Goal: Task Accomplishment & Management: Complete application form

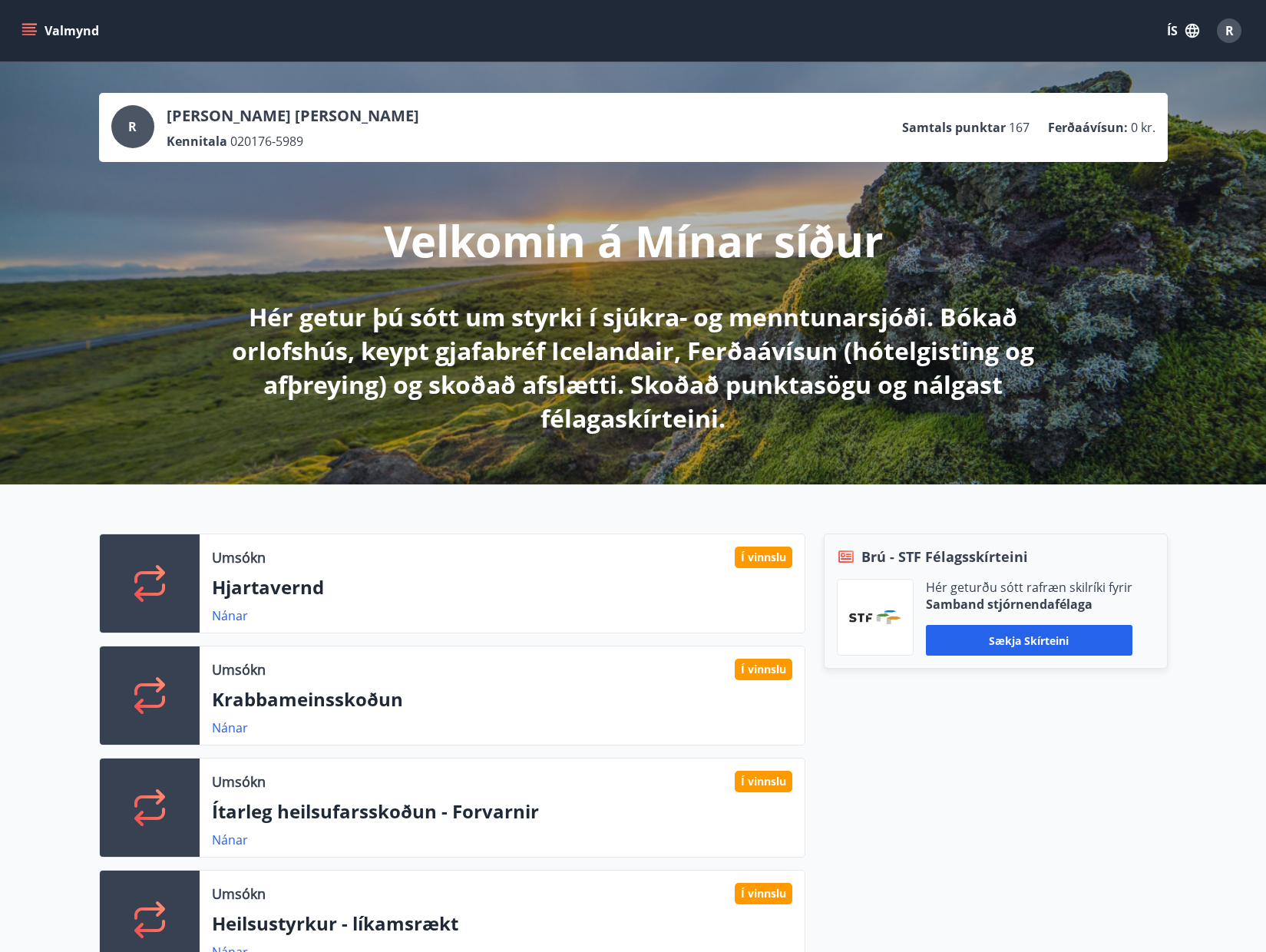
click at [63, 34] on button "Valmynd" at bounding box center [62, 30] width 87 height 28
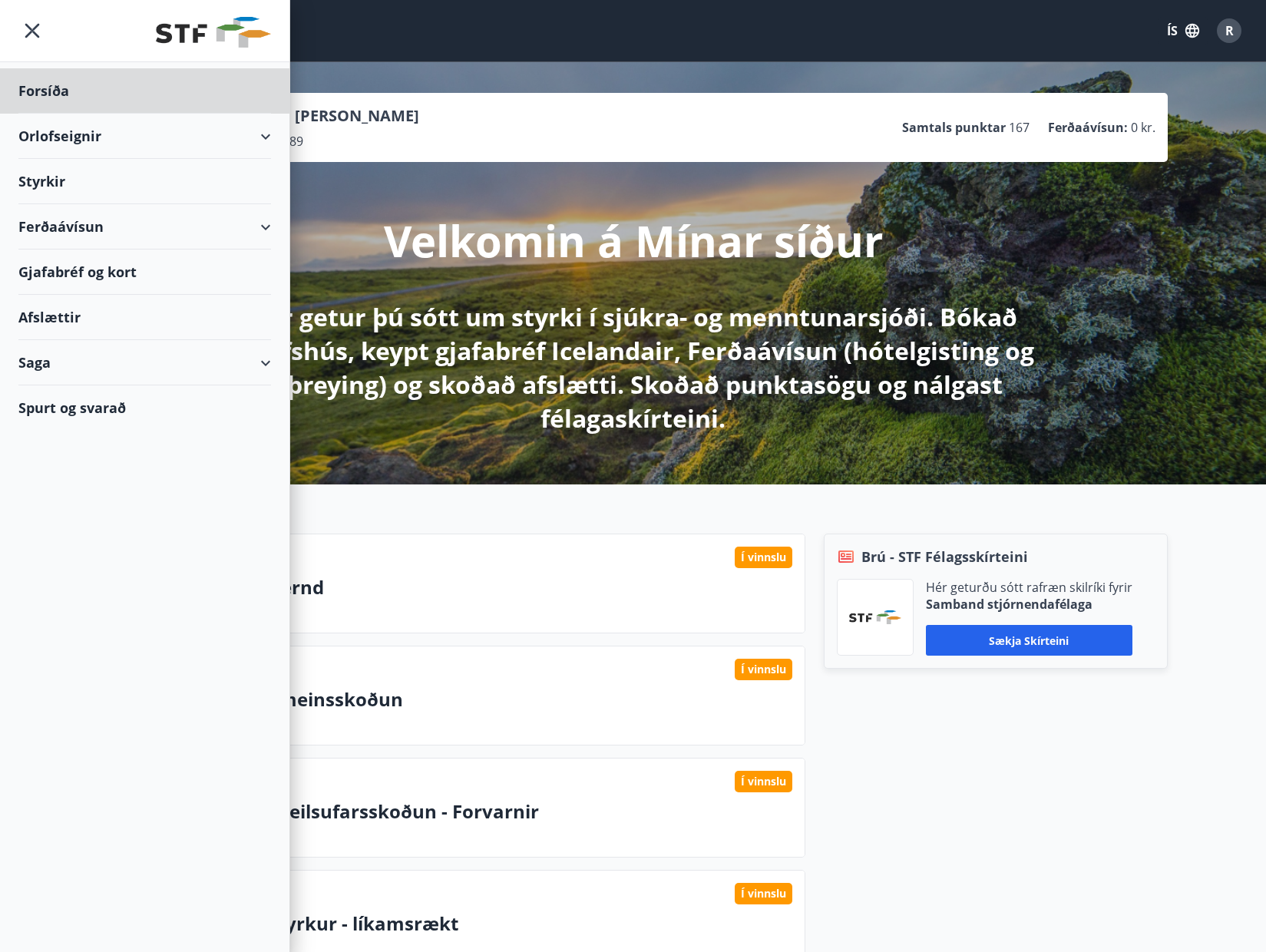
click at [33, 175] on div "Styrkir" at bounding box center [144, 182] width 253 height 45
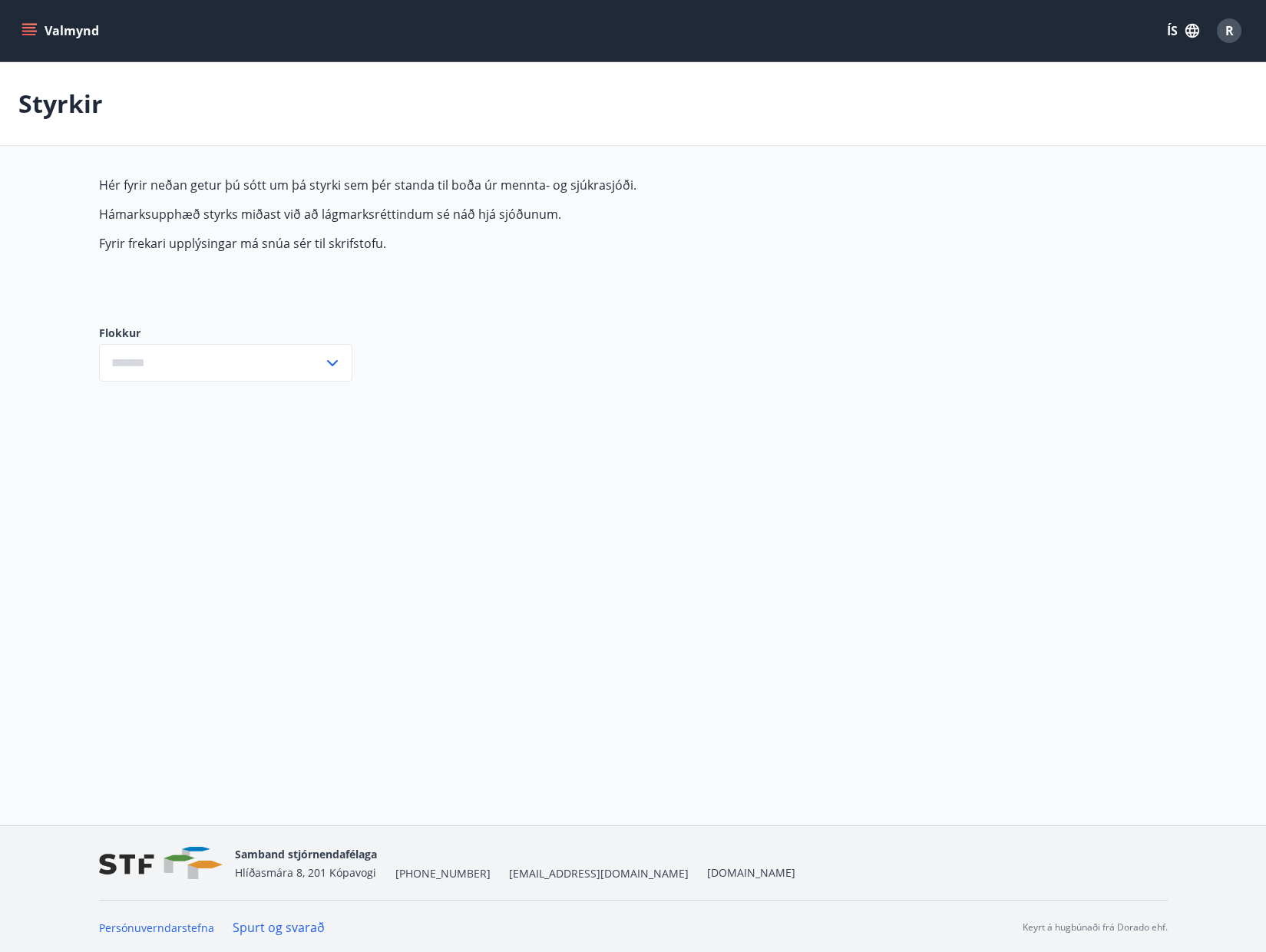
type input "***"
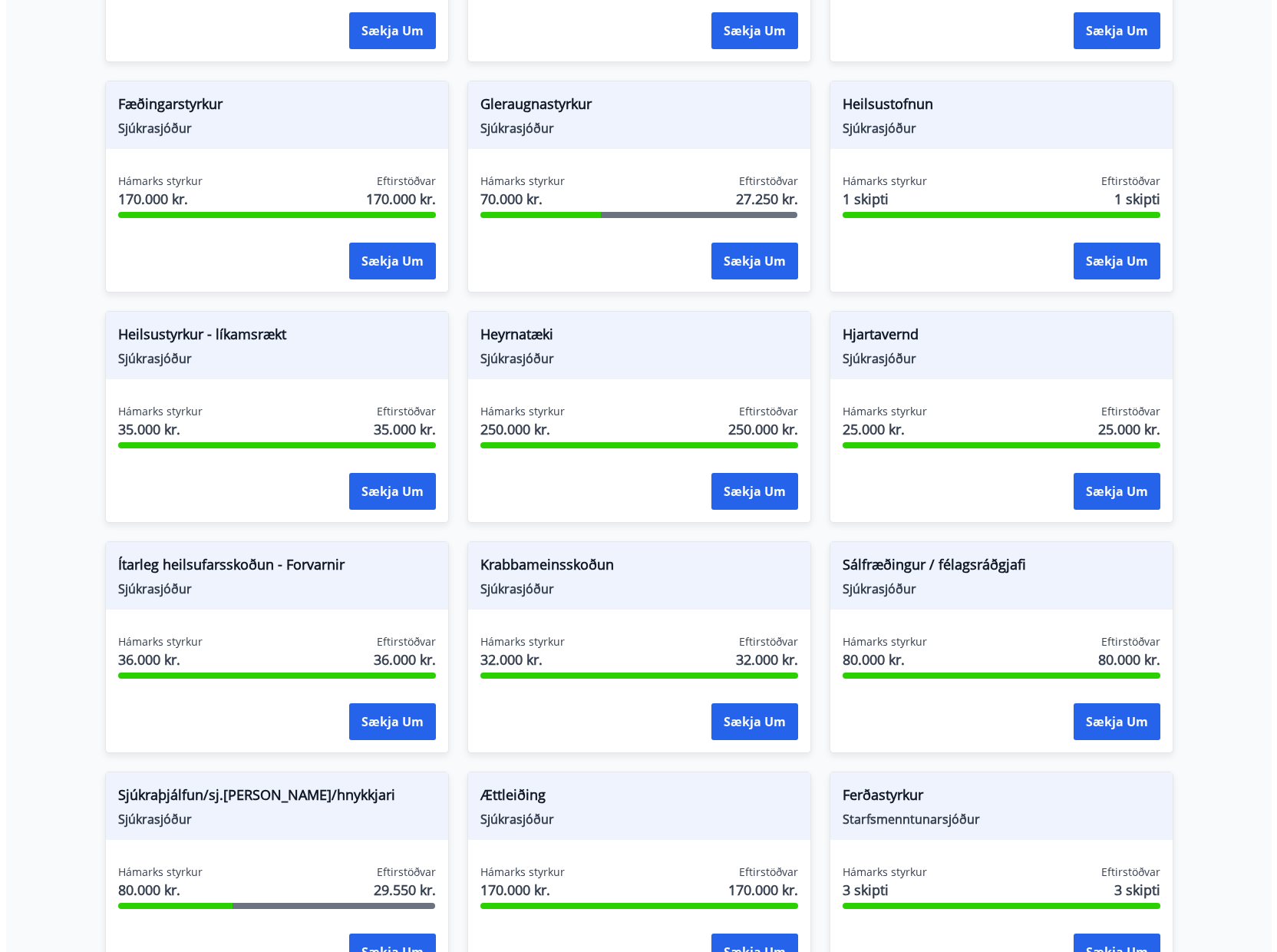
scroll to position [768, 0]
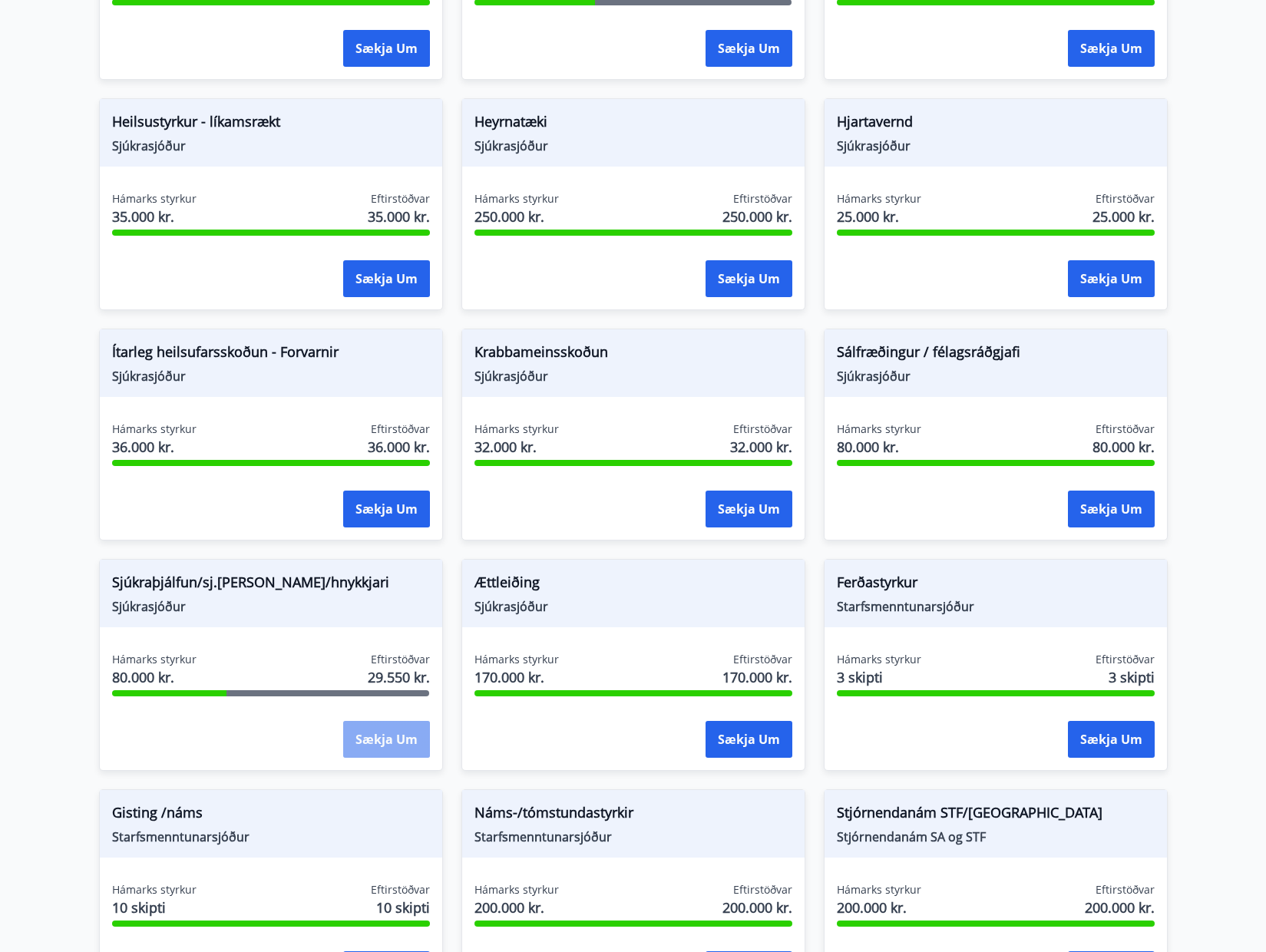
click at [381, 735] on button "Sækja um" at bounding box center [387, 739] width 87 height 37
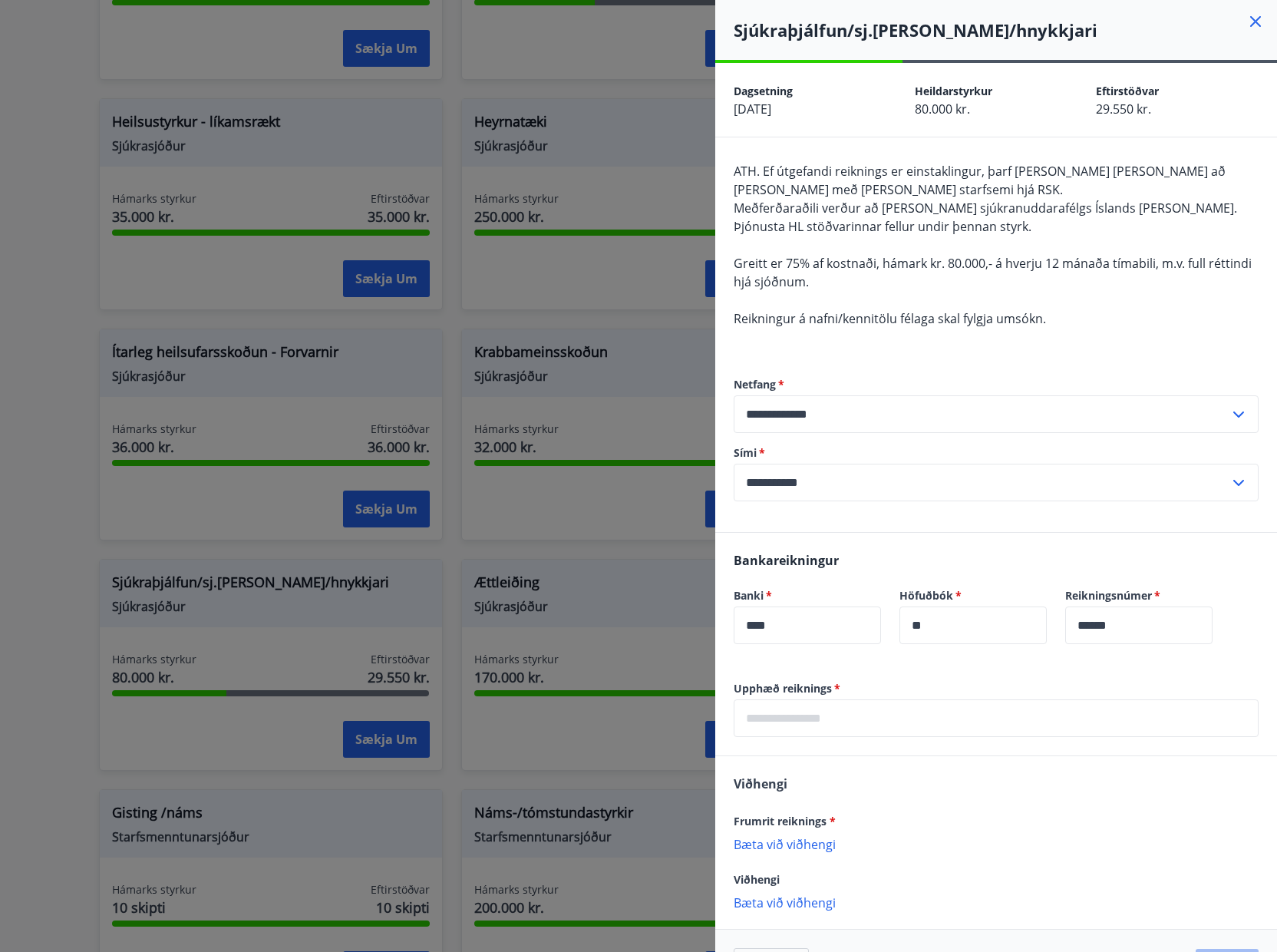
click at [848, 728] on input "text" at bounding box center [996, 718] width 525 height 38
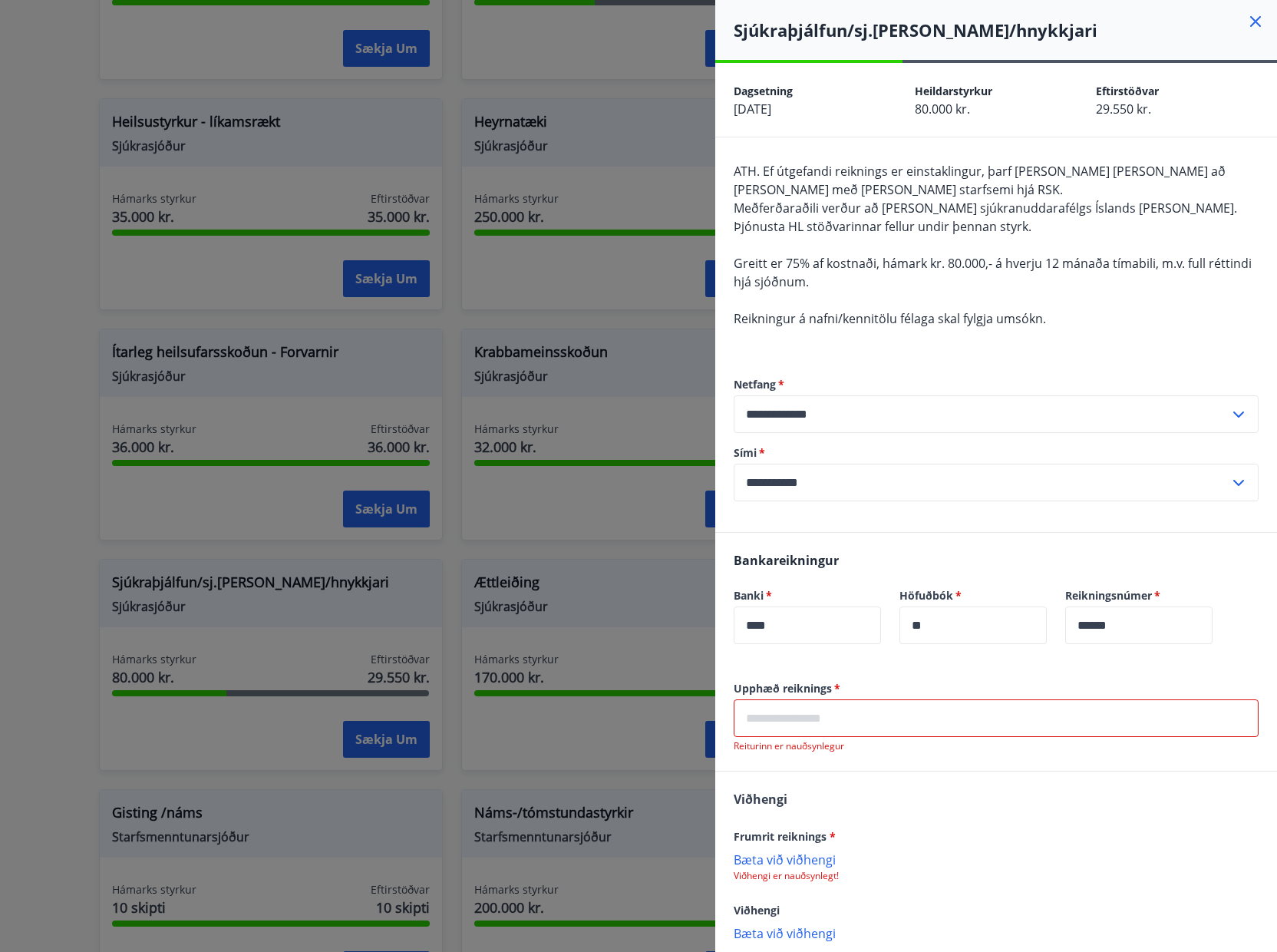
click at [1179, 309] on div "ATH. Ef útgefandi reiknings er einstaklingur, þarf [PERSON_NAME] [PERSON_NAME] …" at bounding box center [996, 253] width 525 height 184
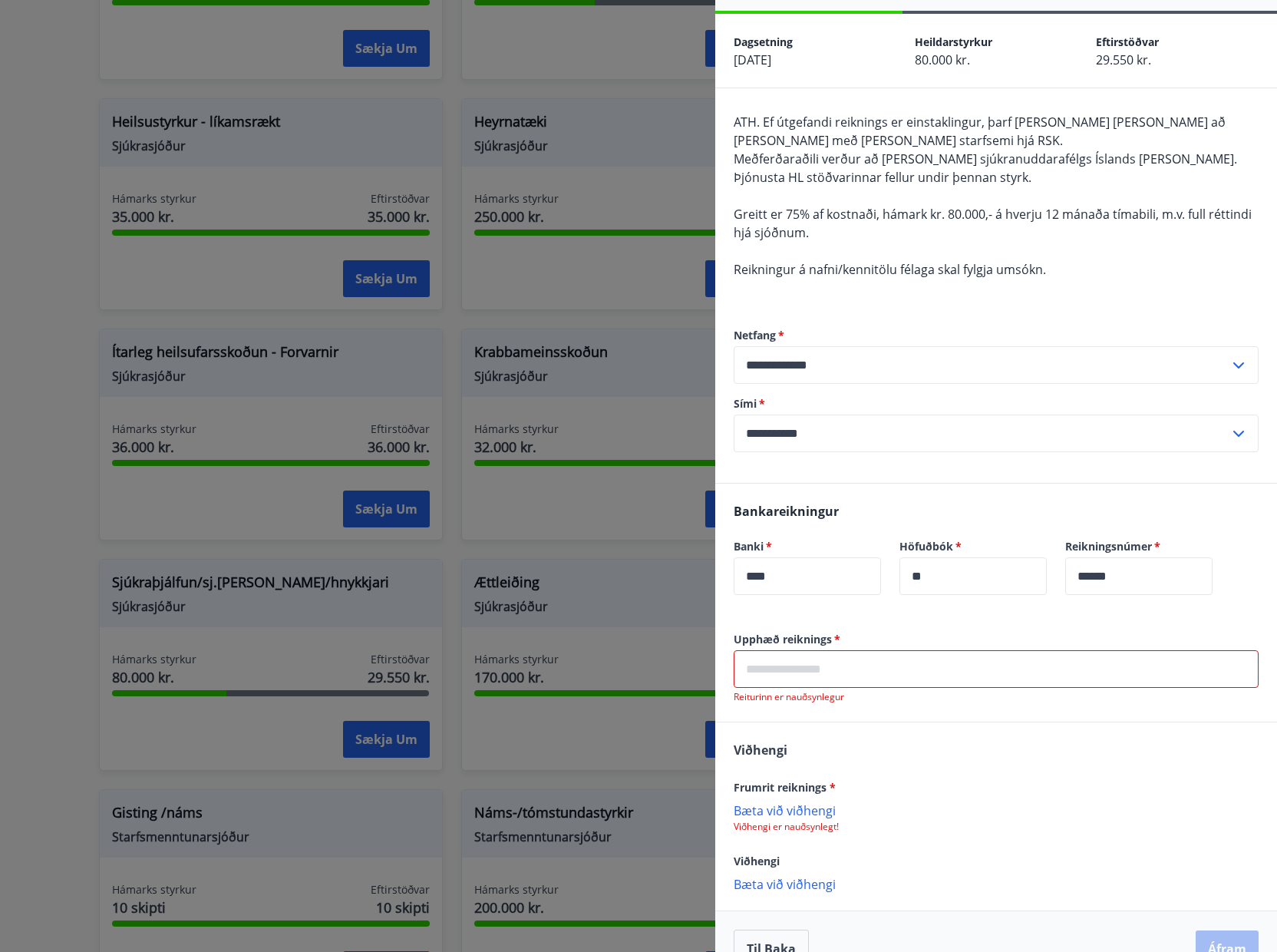
scroll to position [77, 0]
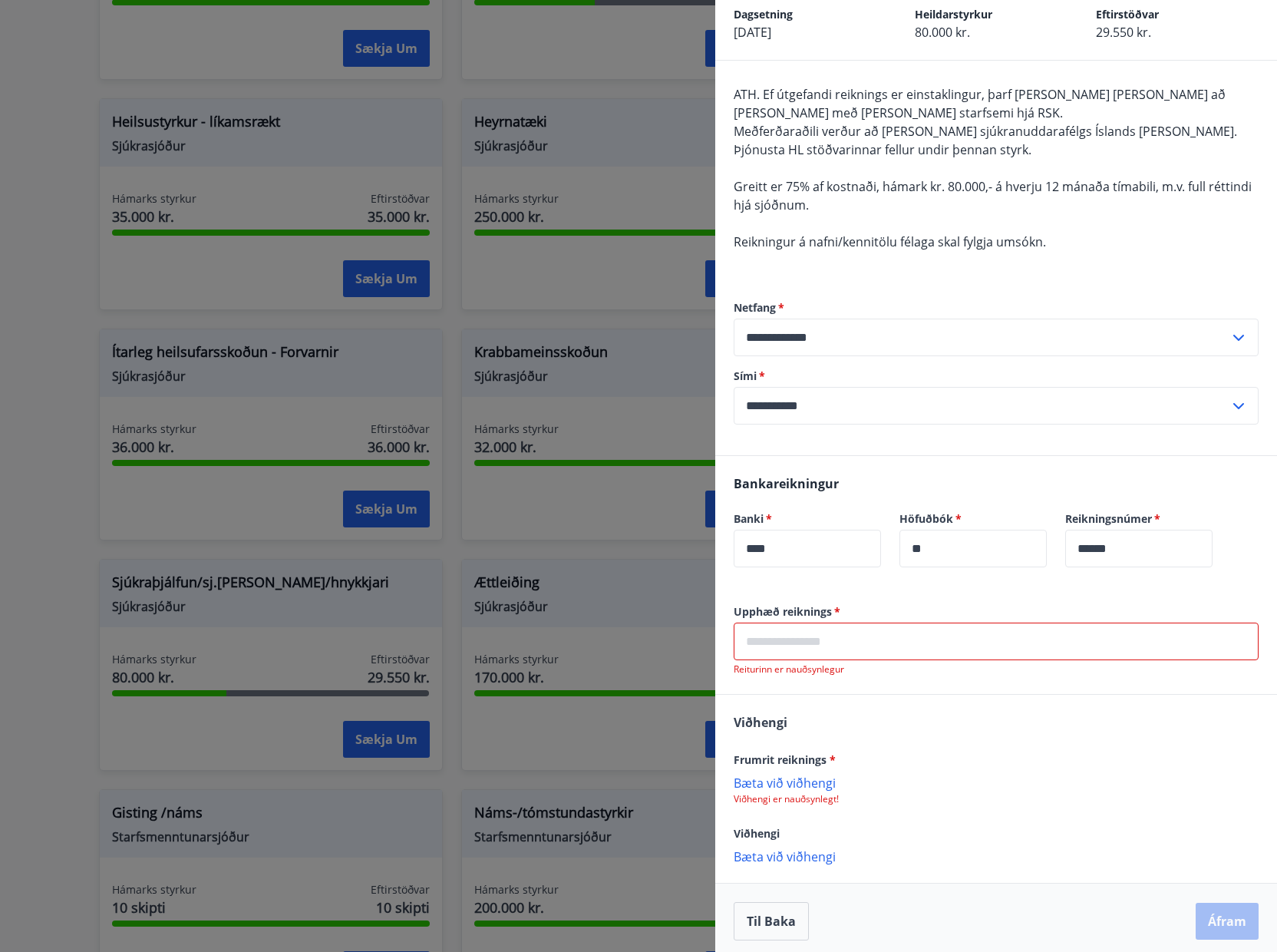
click at [873, 644] on input "text" at bounding box center [996, 641] width 525 height 38
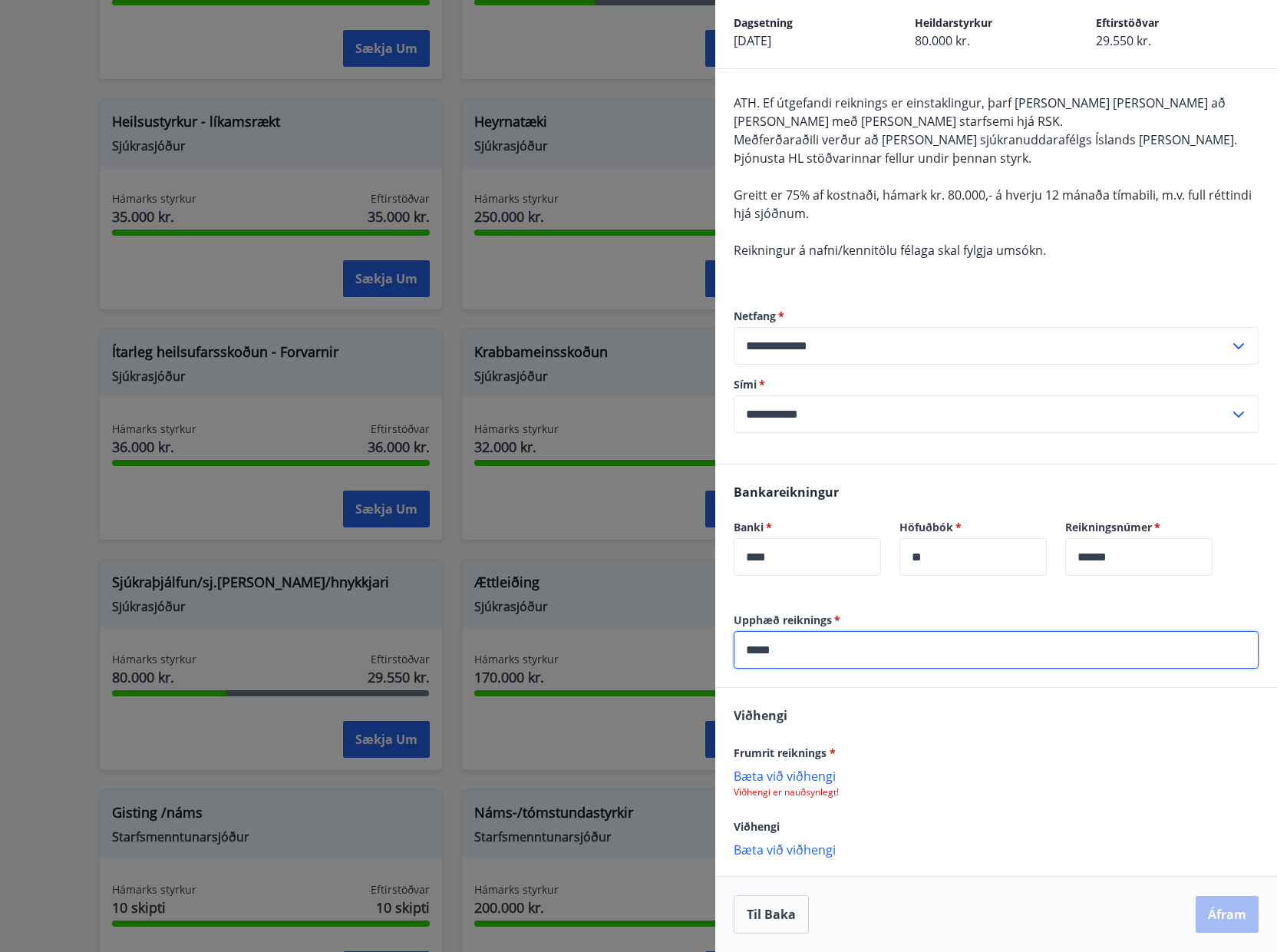
type input "*****"
click at [808, 766] on div "Frumrit reiknings * [PERSON_NAME] við viðhengi Viðhengi er nauðsynlegt!" at bounding box center [996, 770] width 525 height 55
click at [811, 773] on p "Bæta við viðhengi" at bounding box center [996, 775] width 525 height 15
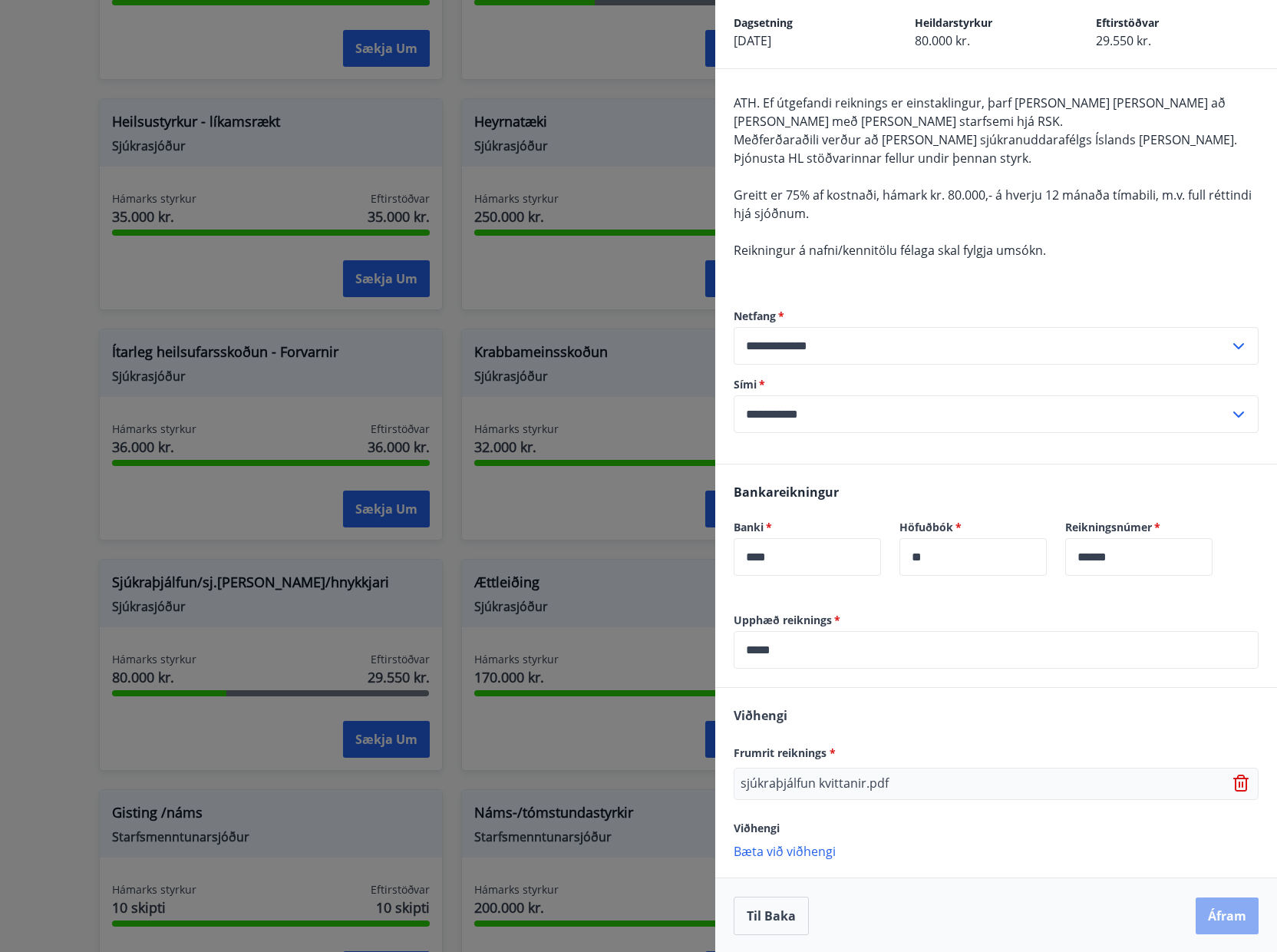
click at [1219, 916] on button "Áfram" at bounding box center [1228, 915] width 63 height 37
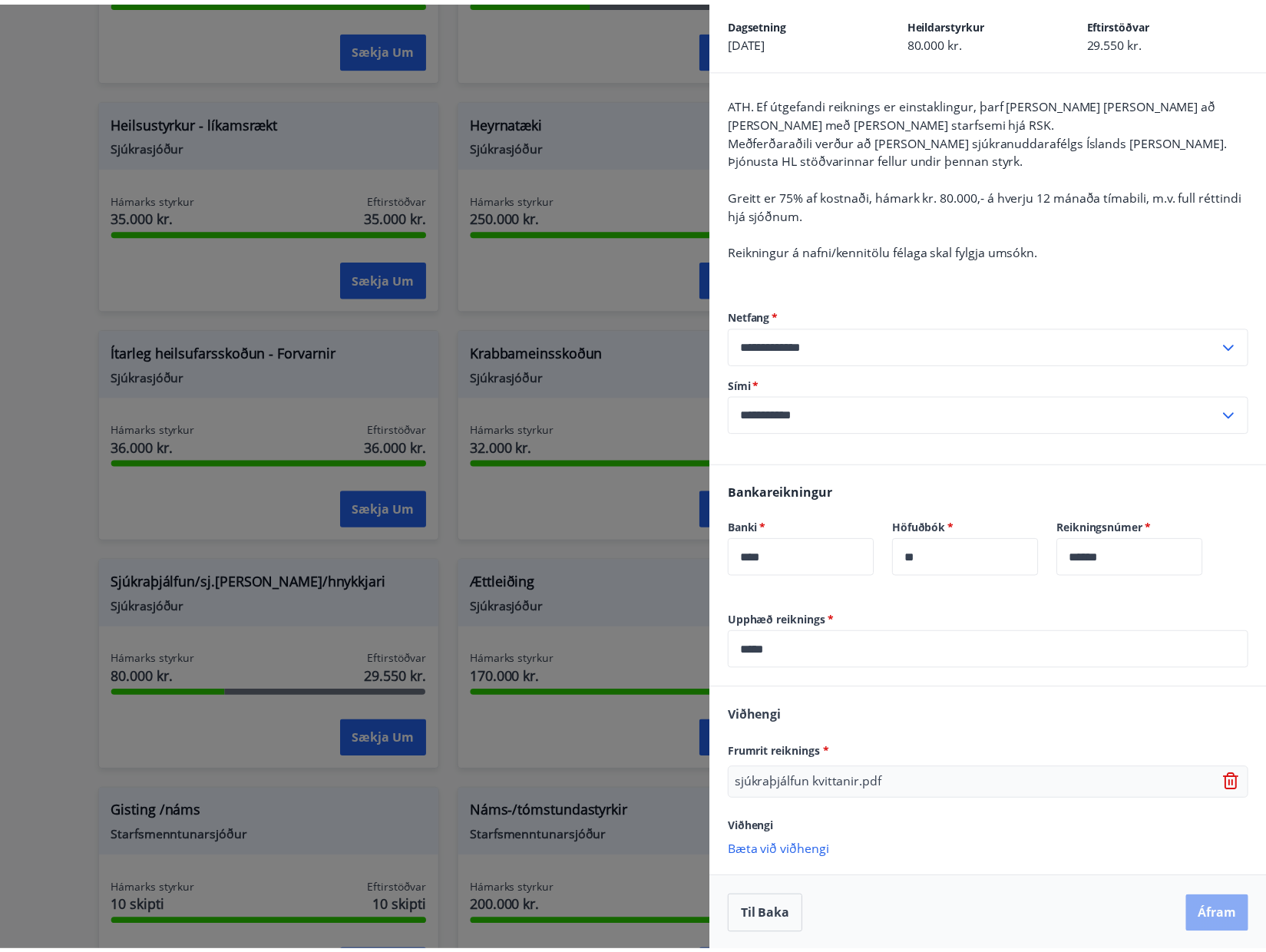
scroll to position [0, 0]
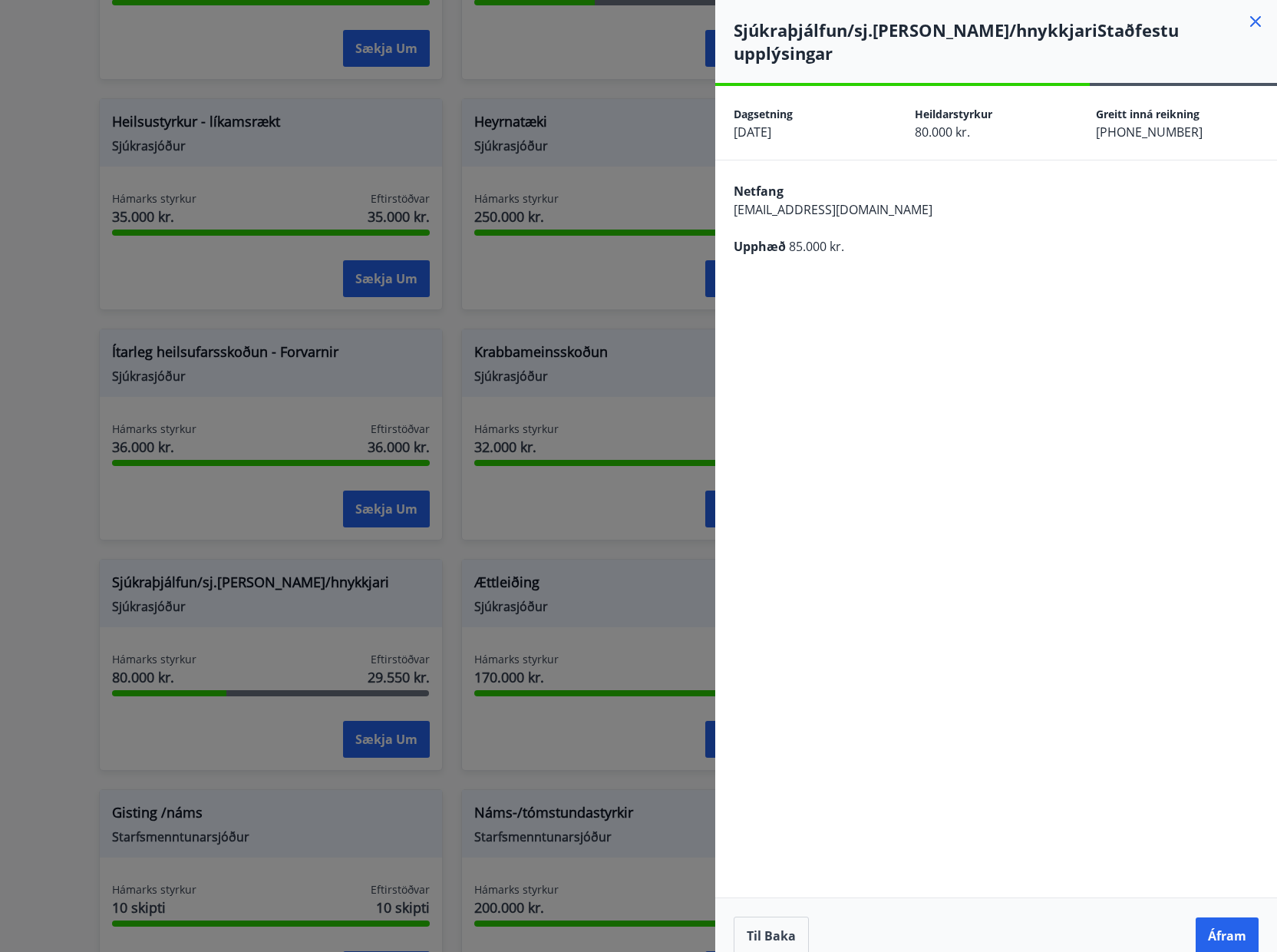
click at [1219, 917] on button "Áfram" at bounding box center [1228, 935] width 63 height 37
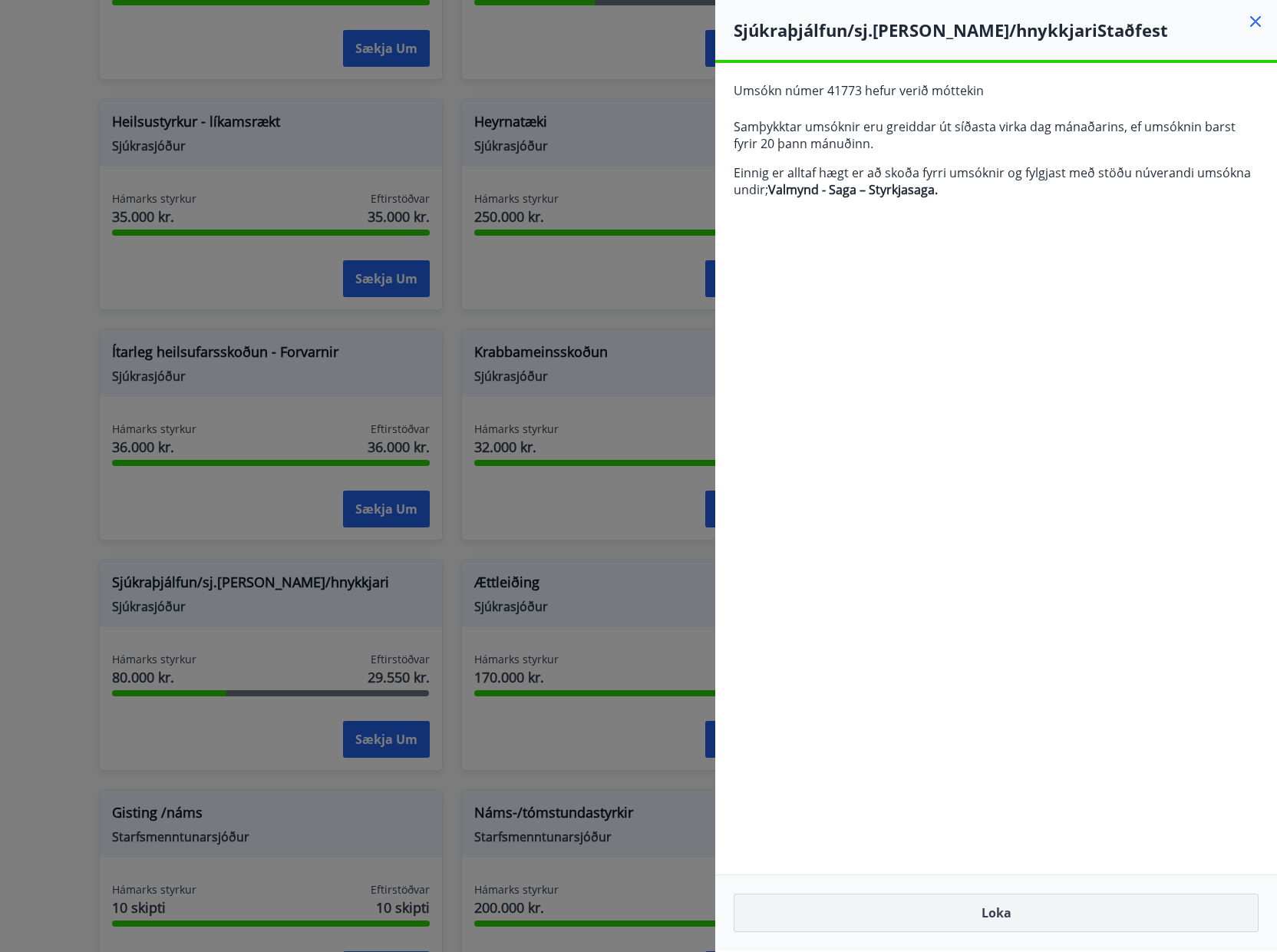
click at [1004, 916] on button "Loka" at bounding box center [996, 913] width 525 height 38
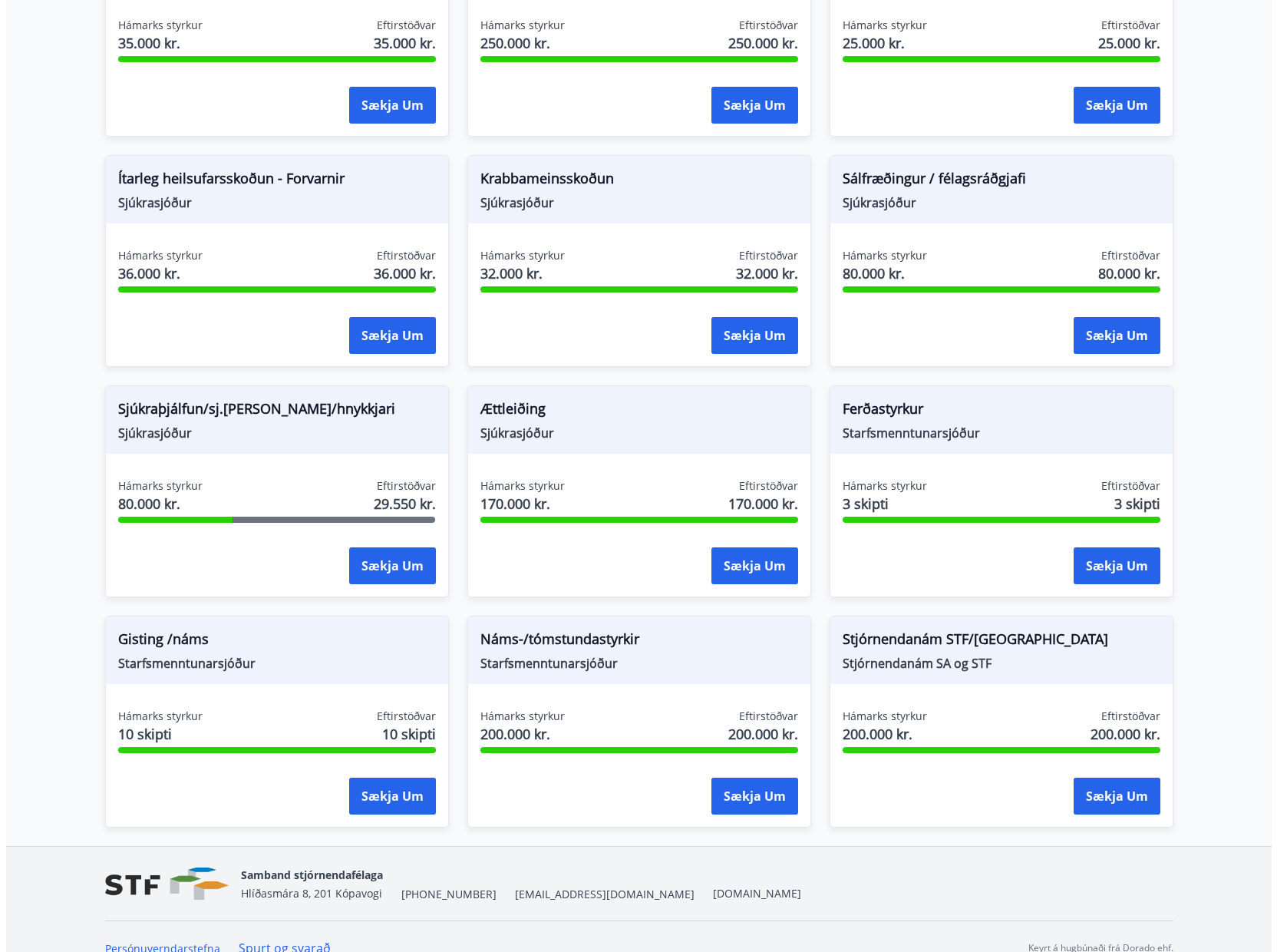
scroll to position [965, 0]
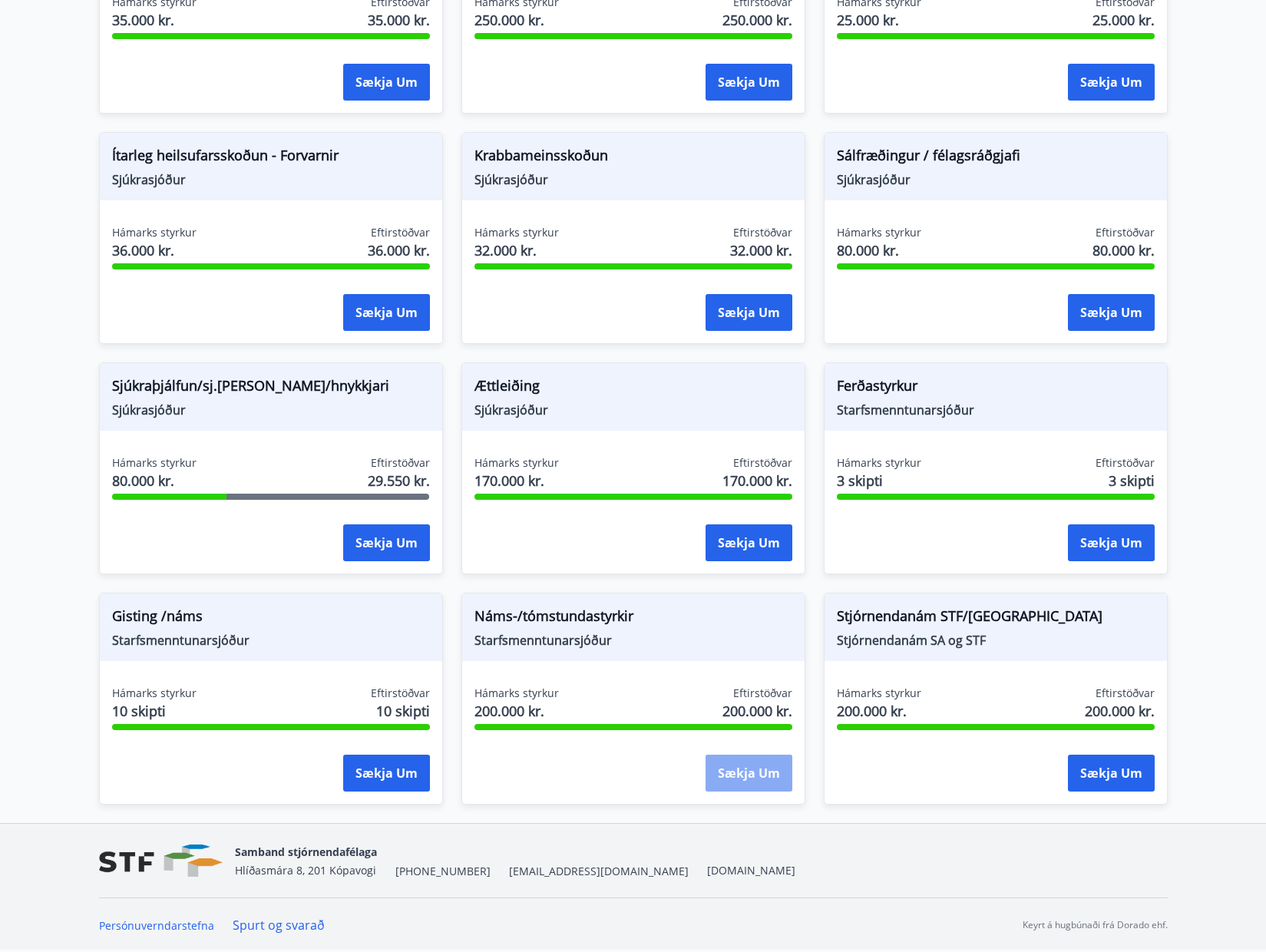
click at [736, 774] on button "Sækja um" at bounding box center [749, 773] width 87 height 37
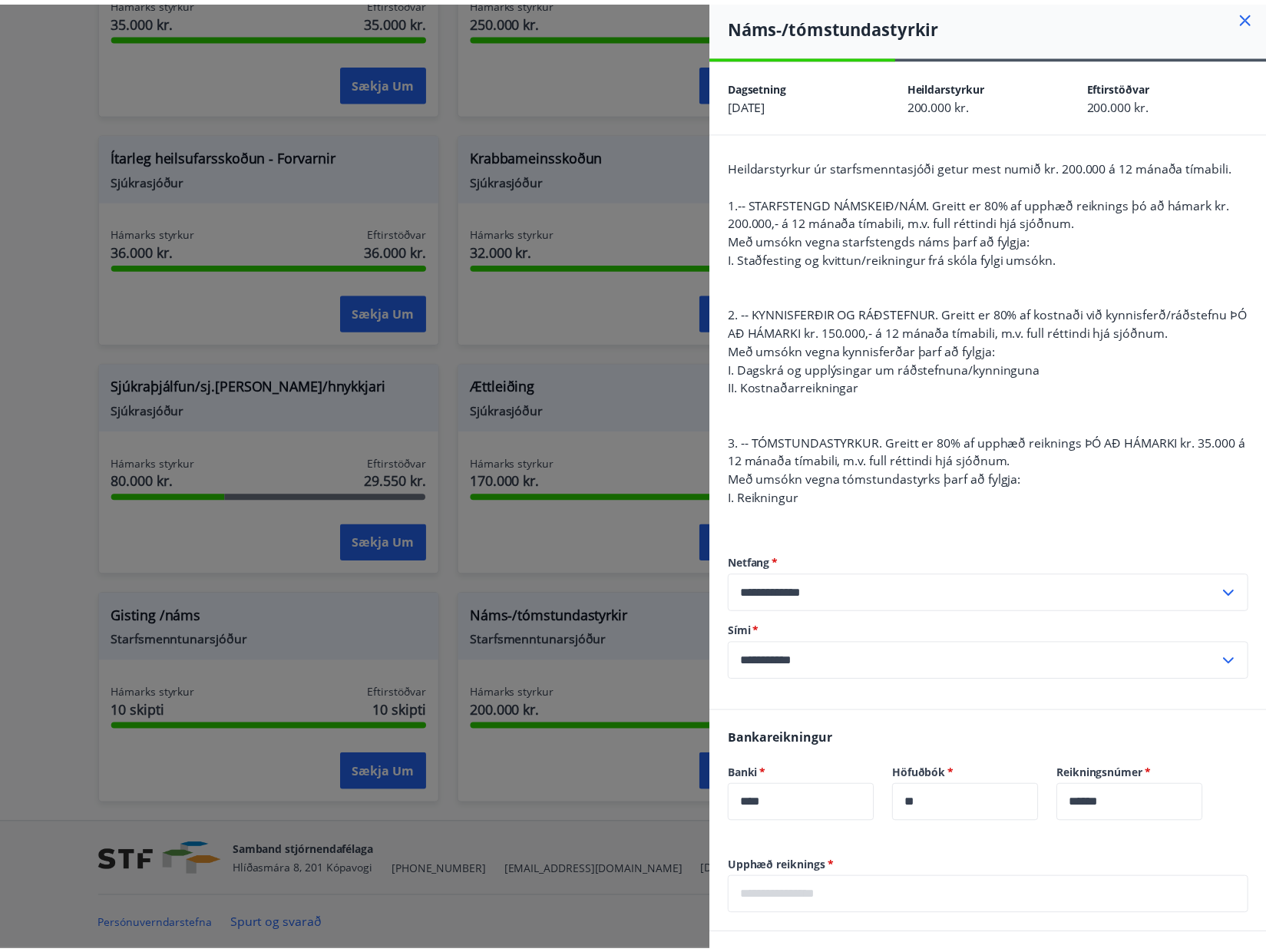
scroll to position [0, 0]
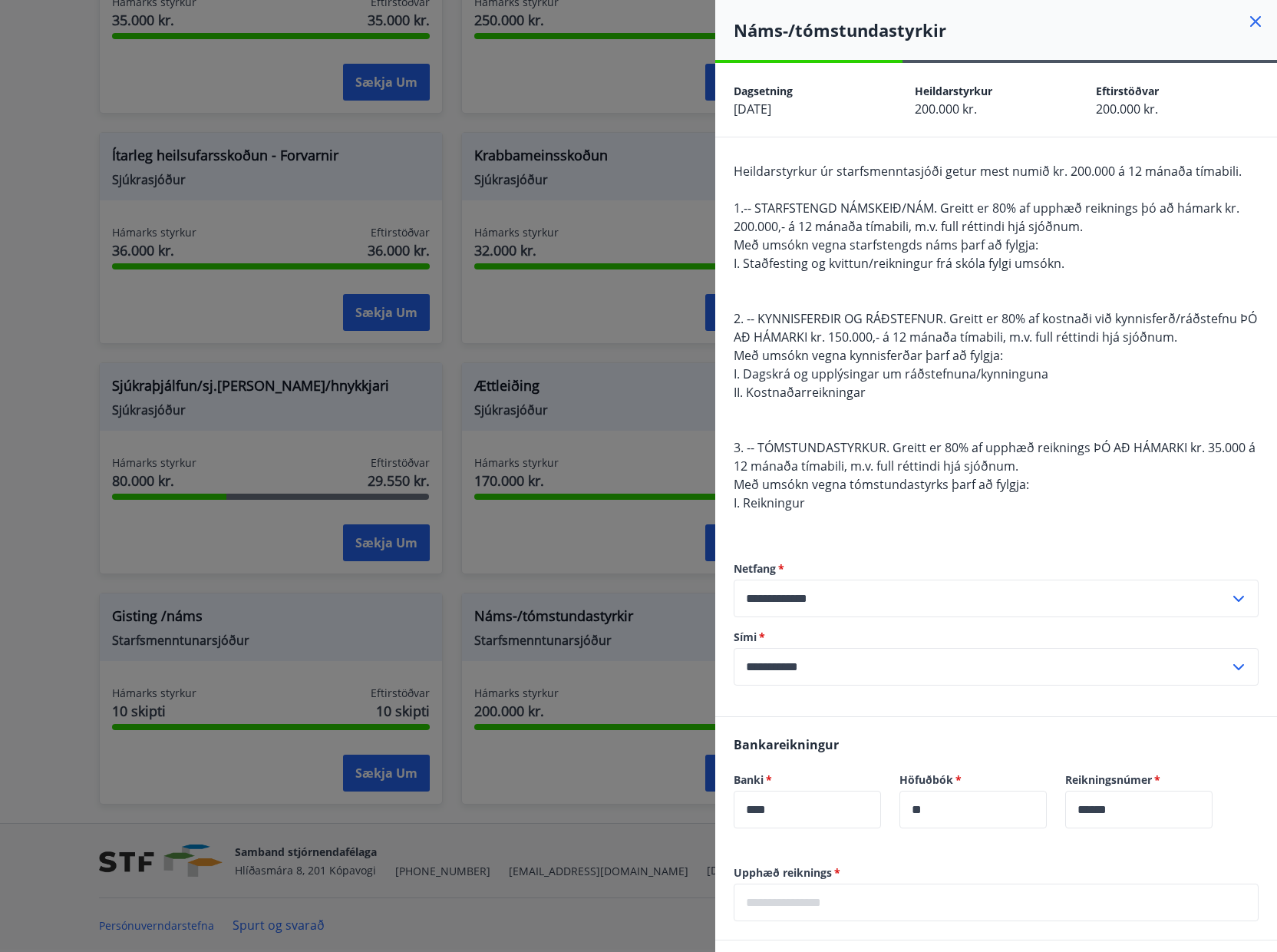
click at [1246, 21] on icon at bounding box center [1255, 22] width 18 height 18
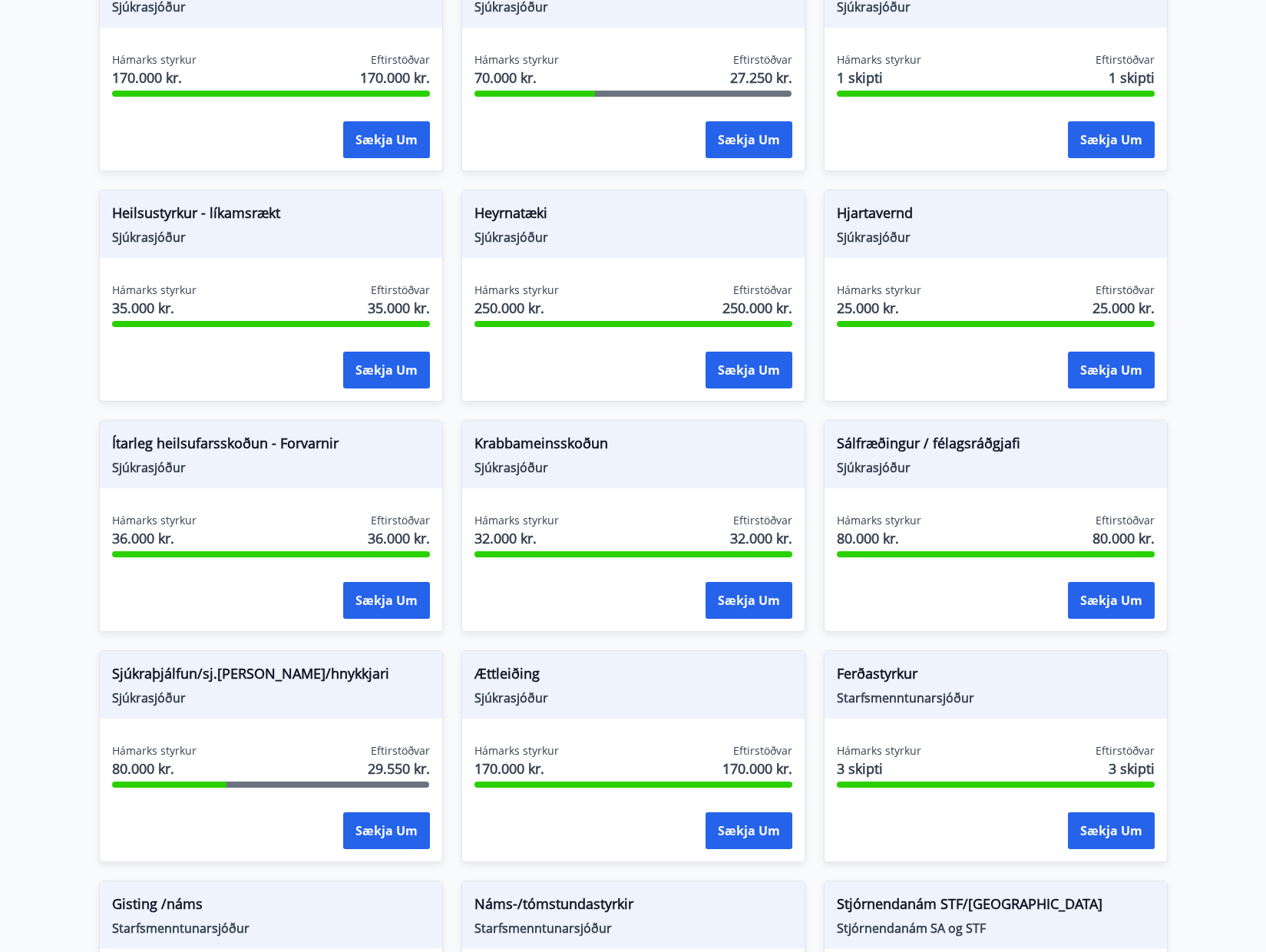
scroll to position [691, 0]
